Goal: Task Accomplishment & Management: Use online tool/utility

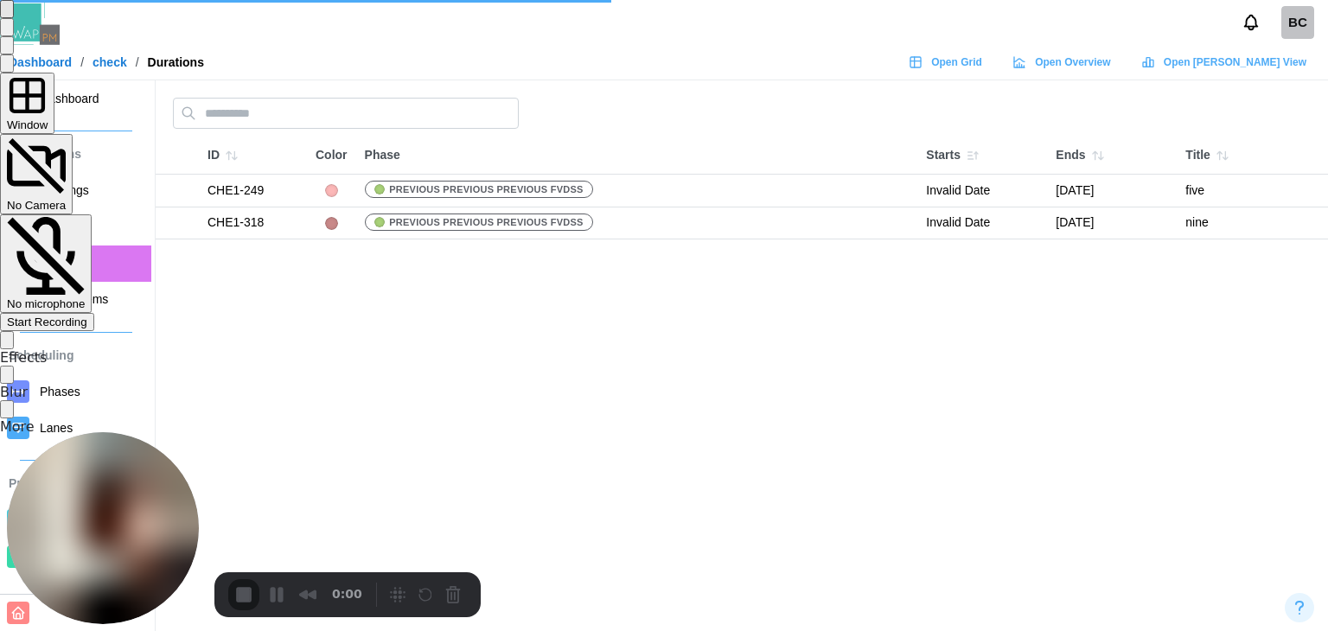
click at [87, 316] on span "Start Recording" at bounding box center [47, 322] width 80 height 13
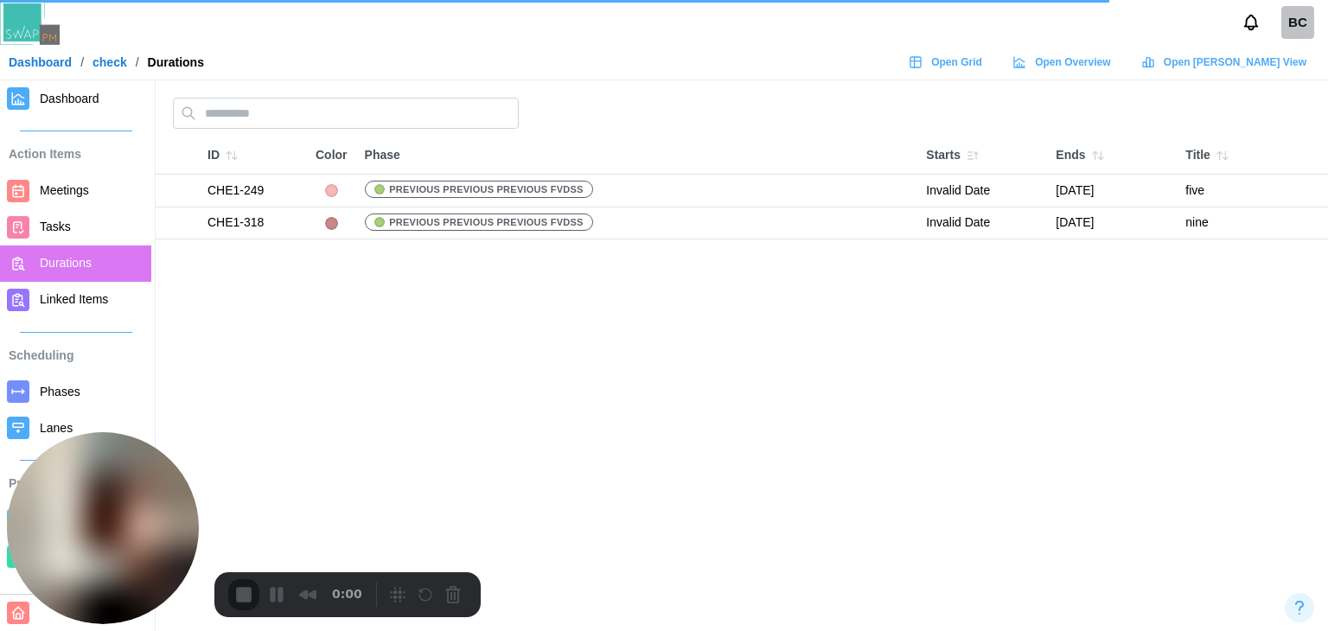
click at [46, 86] on link "Dashboard" at bounding box center [75, 98] width 151 height 36
click at [45, 111] on link "Dashboard" at bounding box center [75, 98] width 151 height 36
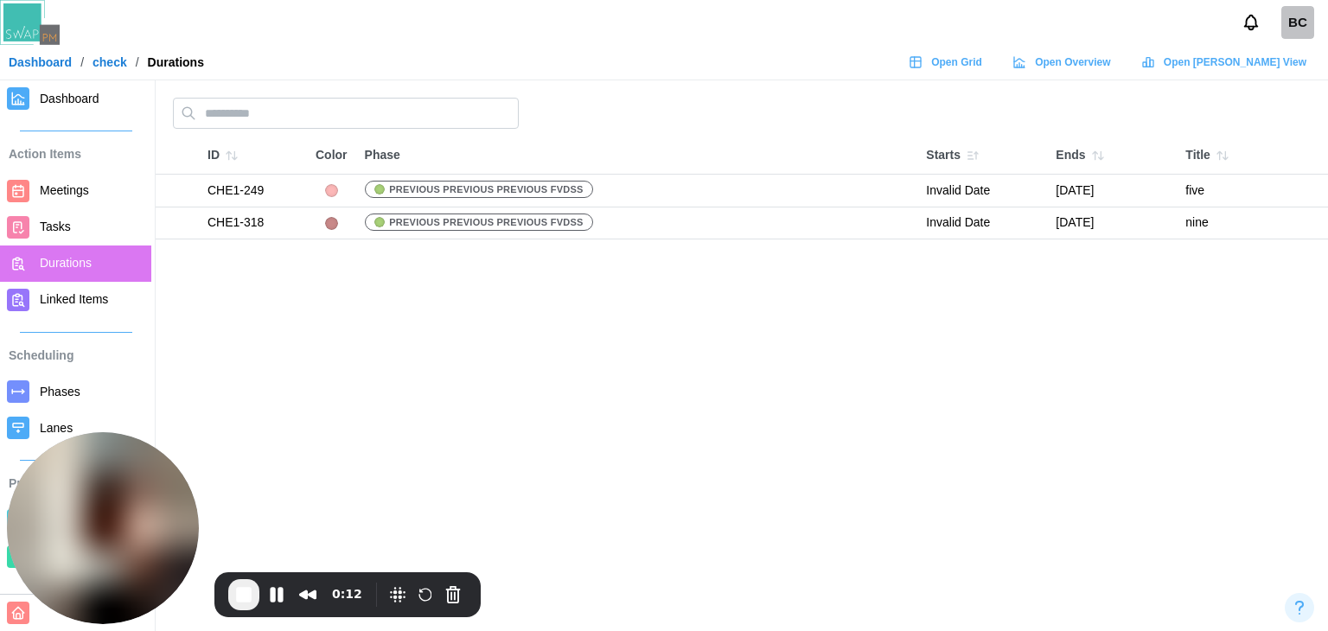
click at [16, 110] on link "Dashboard" at bounding box center [75, 98] width 151 height 36
click at [279, 599] on button "Pause Recording" at bounding box center [277, 595] width 28 height 28
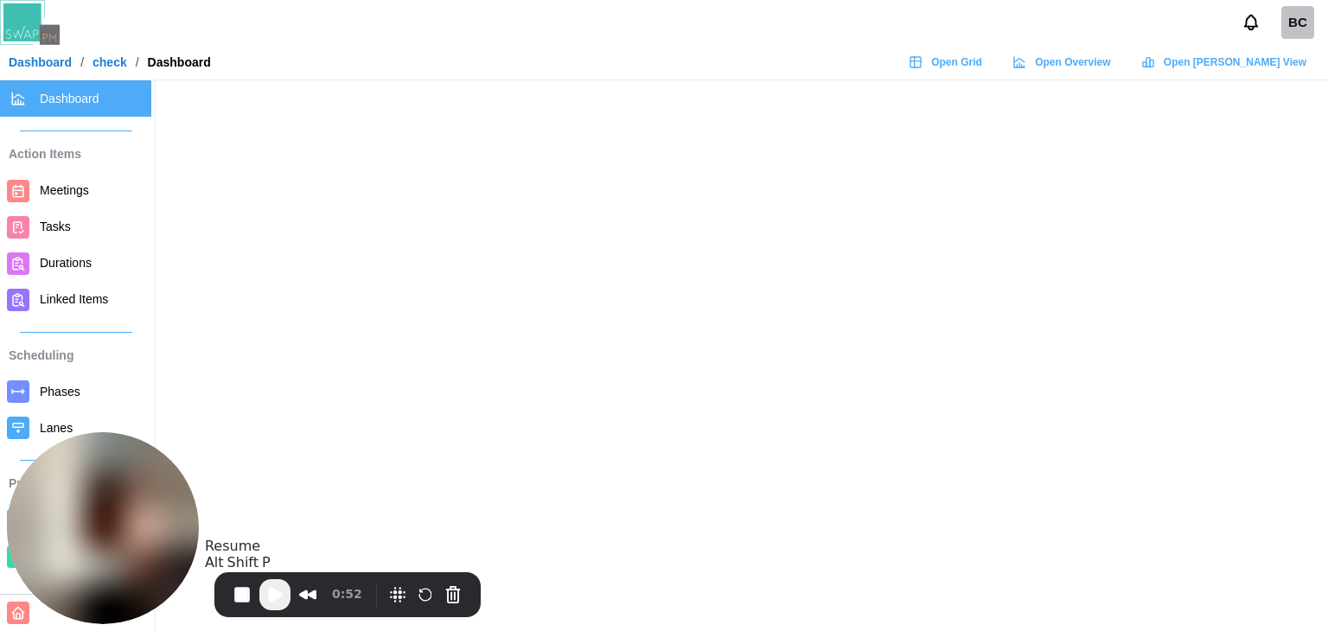
click at [272, 599] on span "Play Recording" at bounding box center [275, 594] width 21 height 21
click at [271, 599] on button "Pause Recording" at bounding box center [280, 597] width 28 height 28
click at [277, 601] on span "Play Recording" at bounding box center [275, 594] width 21 height 21
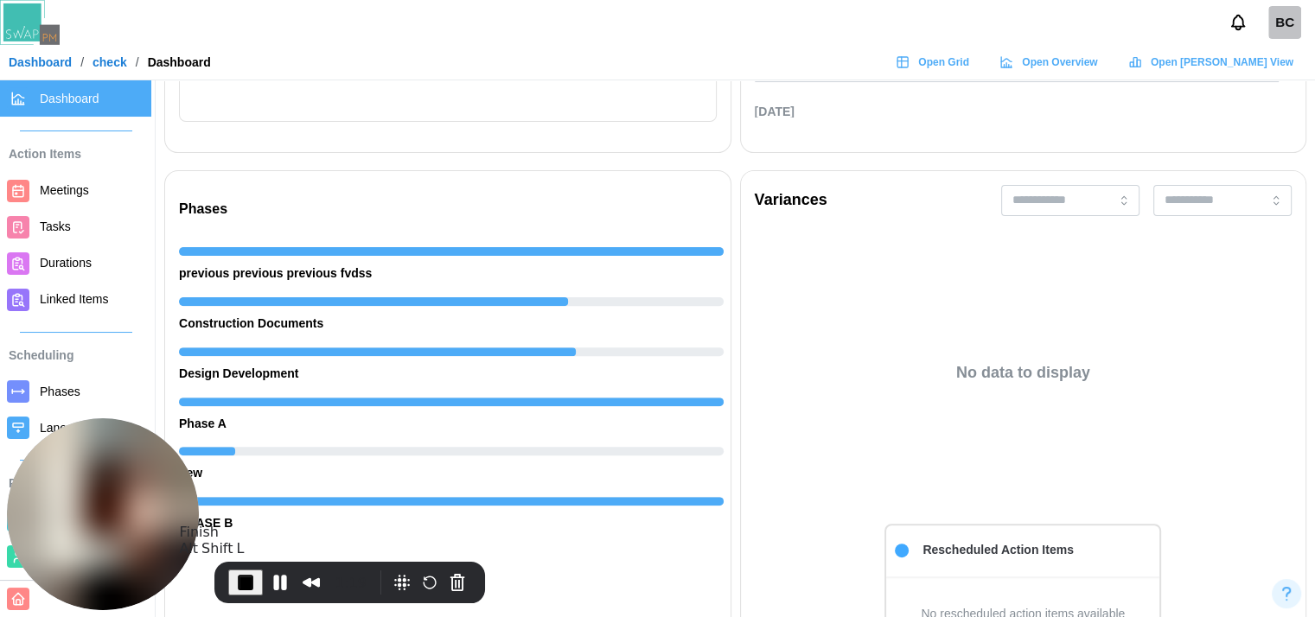
click at [239, 585] on span "End Recording" at bounding box center [245, 582] width 21 height 21
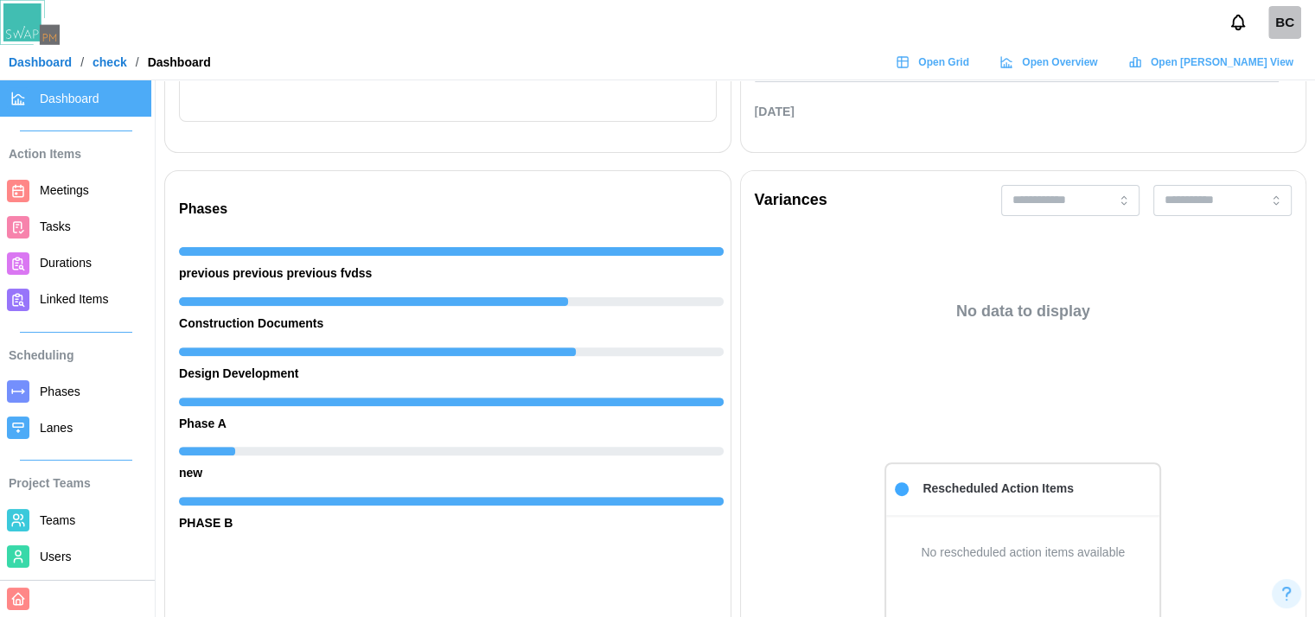
scroll to position [86, 0]
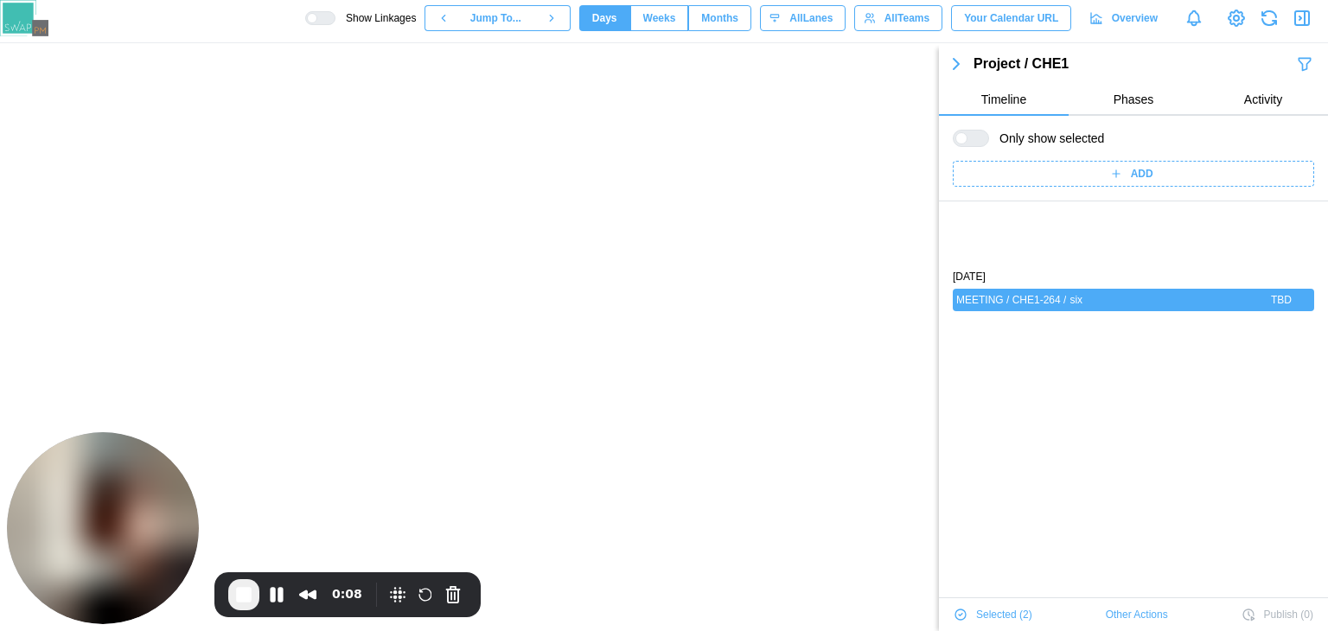
scroll to position [88, 0]
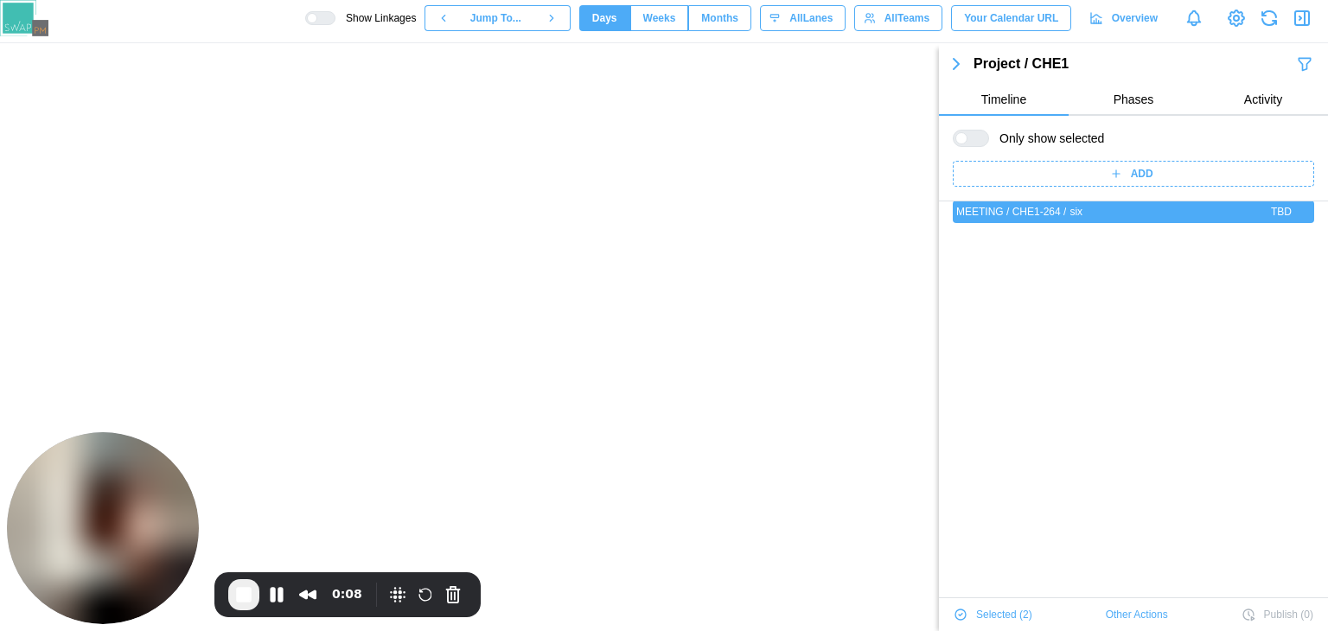
click at [964, 63] on icon "button" at bounding box center [956, 64] width 21 height 21
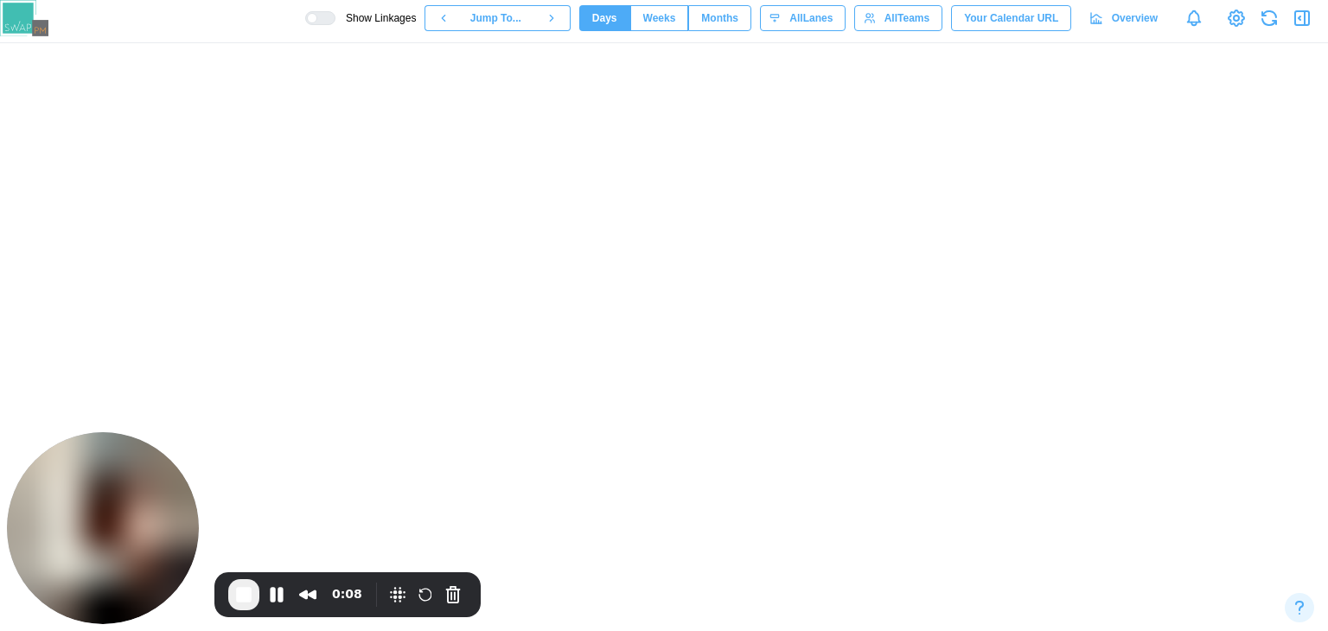
scroll to position [0, 0]
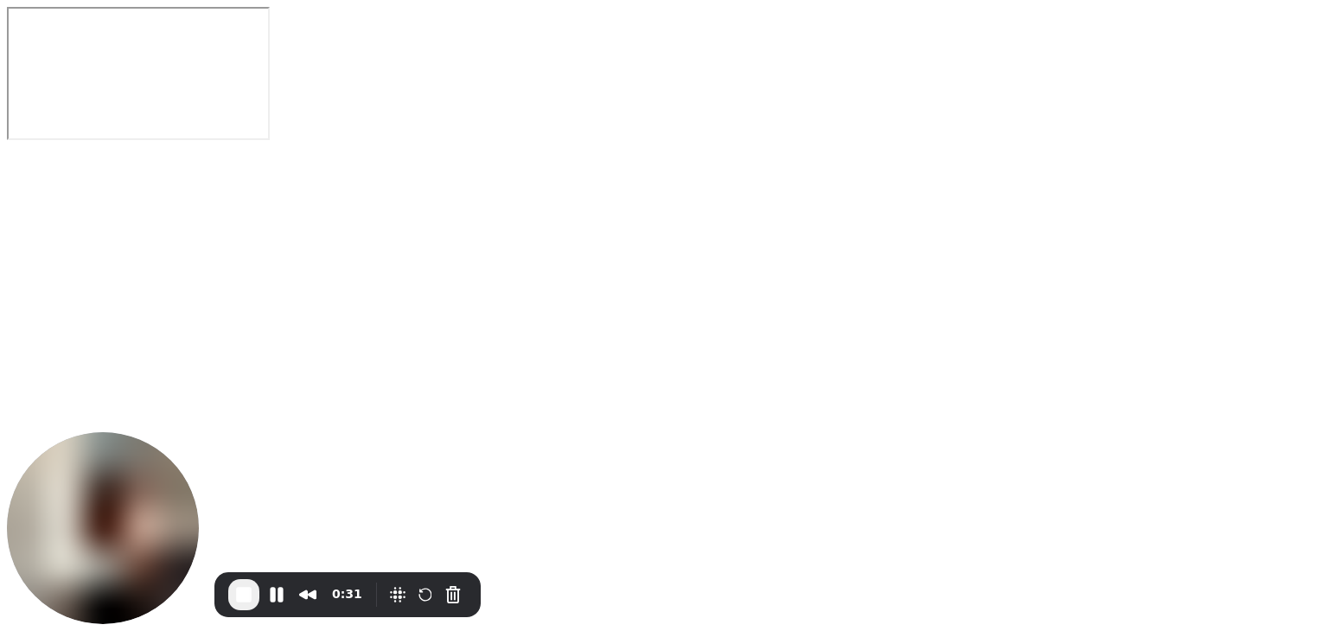
drag, startPoint x: 356, startPoint y: 22, endPoint x: 341, endPoint y: 27, distance: 16.4
